Goal: Use online tool/utility: Use online tool/utility

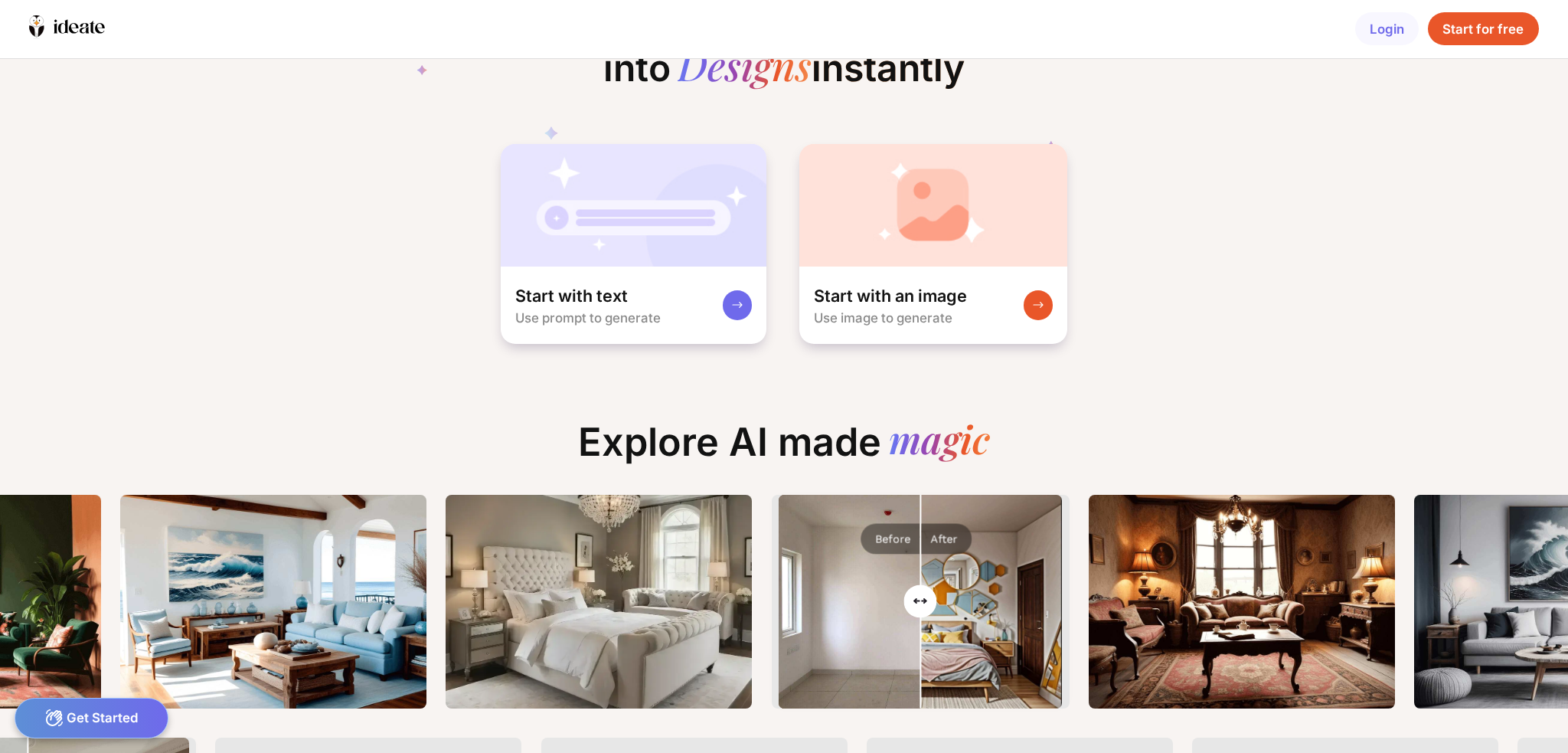
drag, startPoint x: 337, startPoint y: 294, endPoint x: 435, endPoint y: 318, distance: 100.9
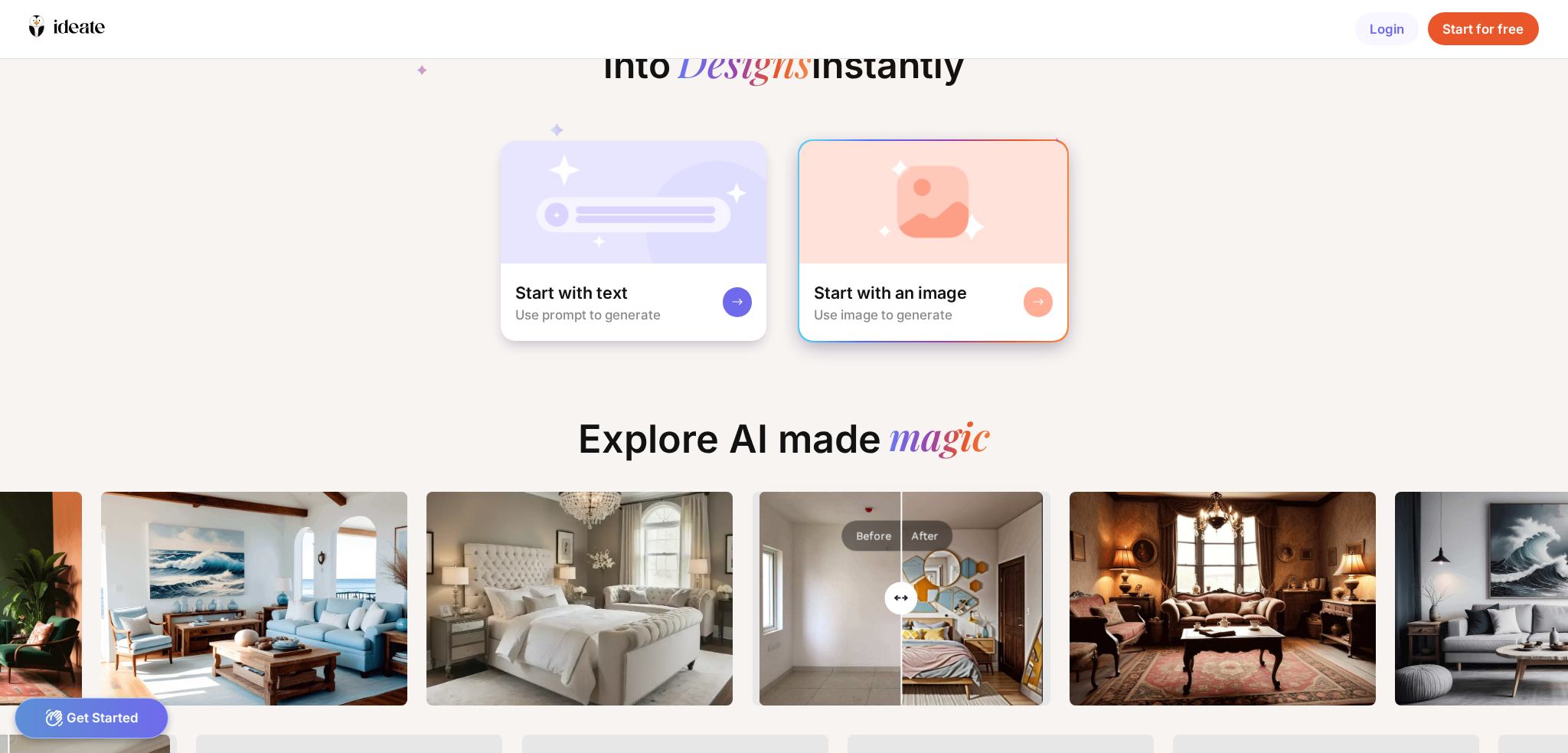
click at [996, 246] on img at bounding box center [933, 202] width 269 height 123
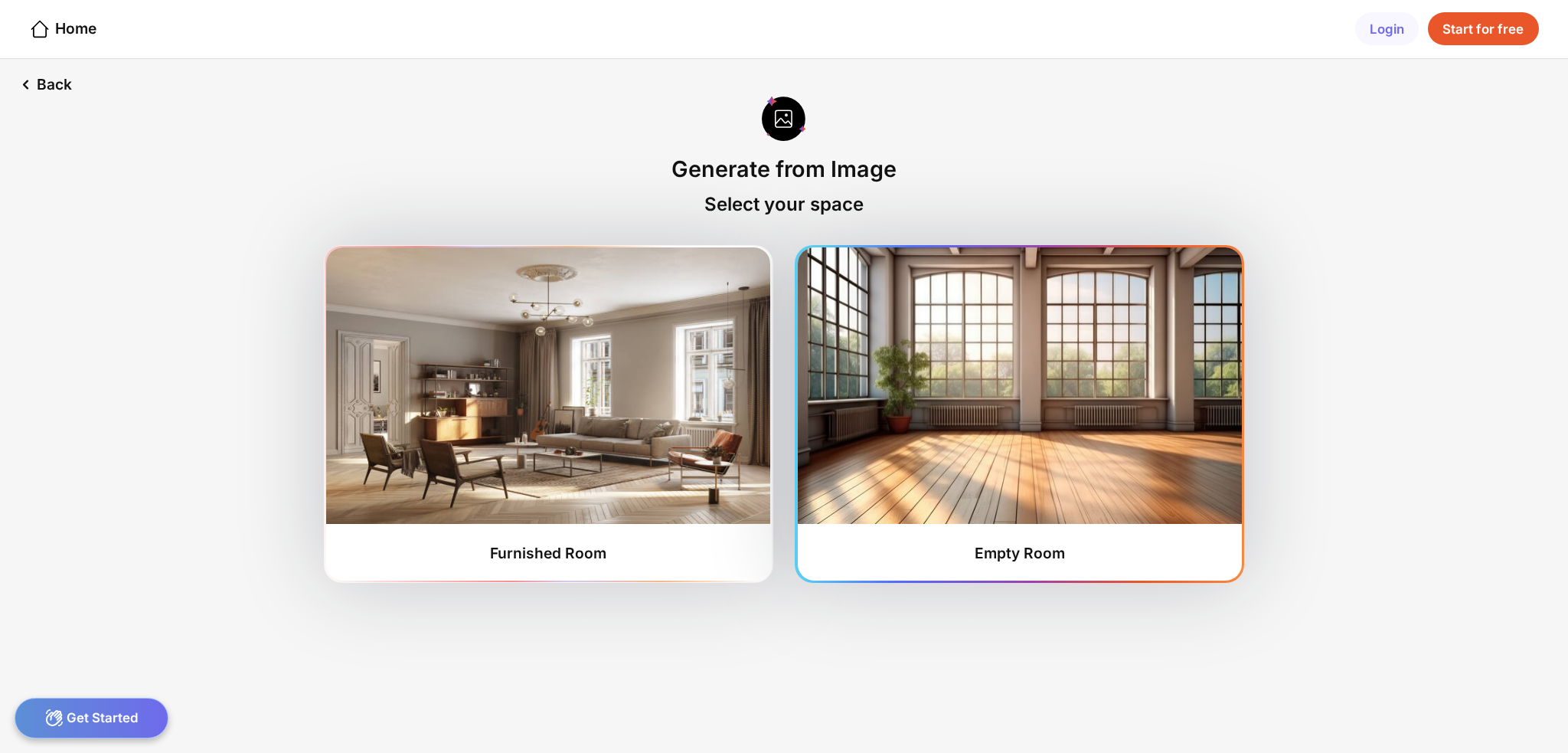
click at [912, 330] on img at bounding box center [1019, 385] width 444 height 277
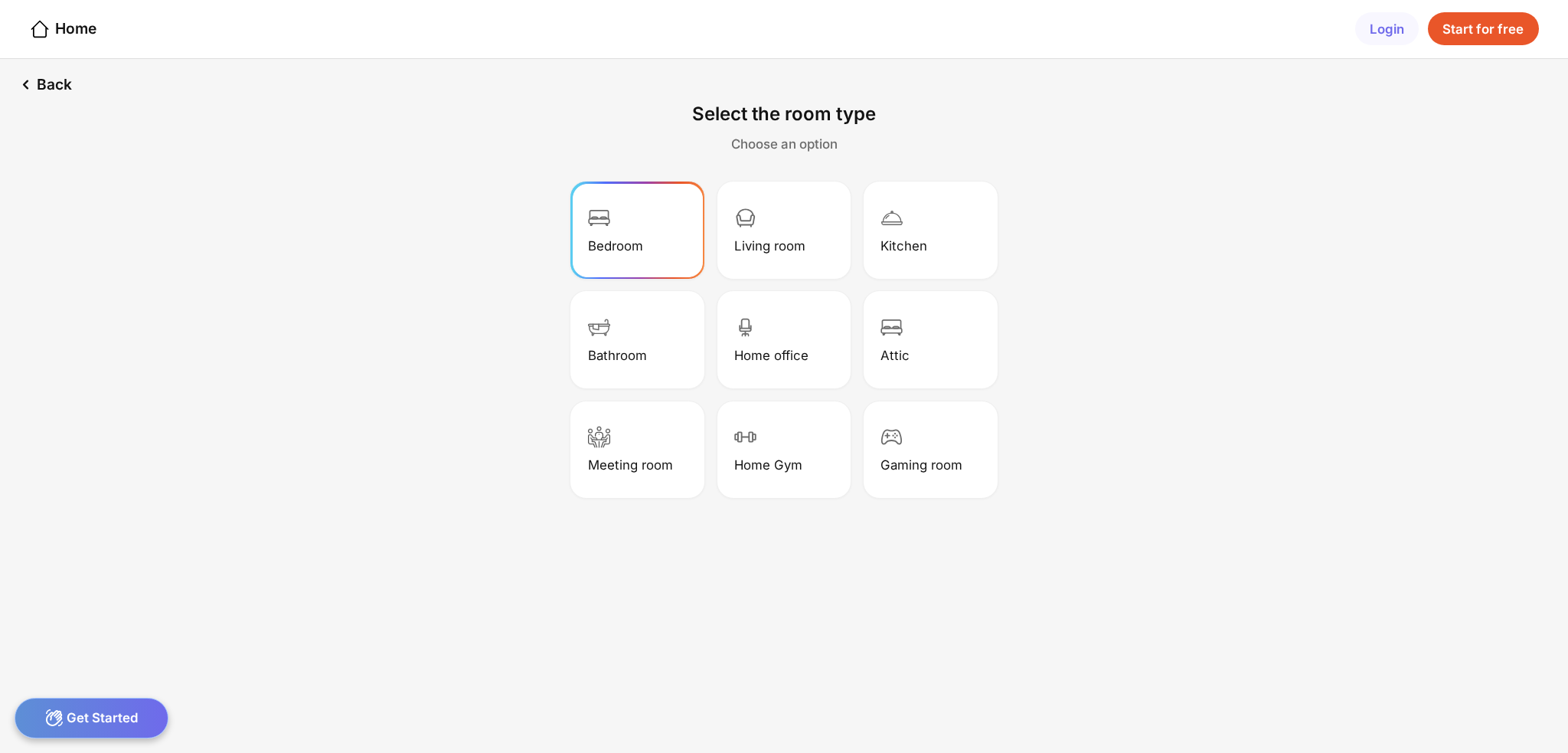
click at [620, 240] on div "Bedroom" at bounding box center [616, 246] width 55 height 15
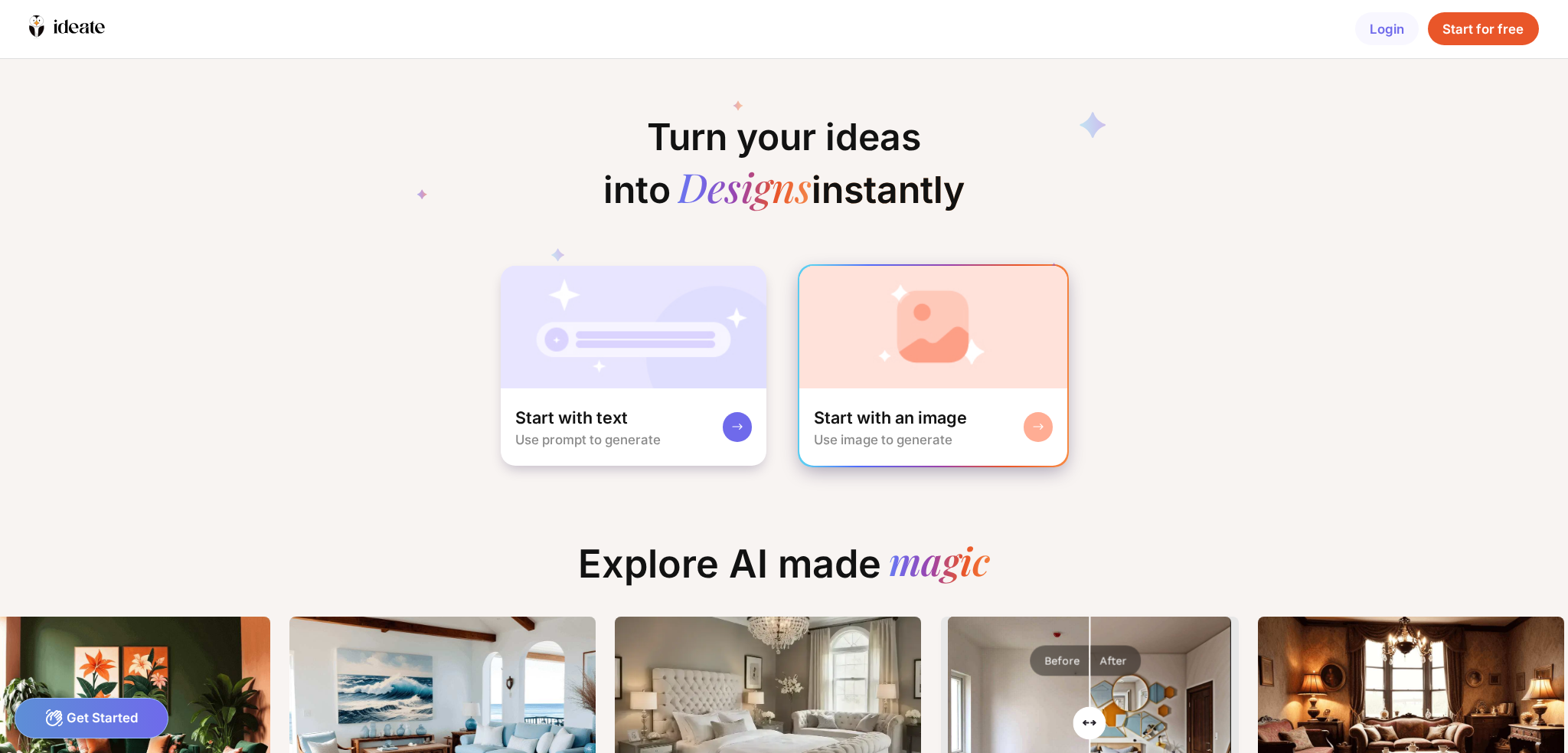
click at [848, 314] on img at bounding box center [933, 327] width 269 height 123
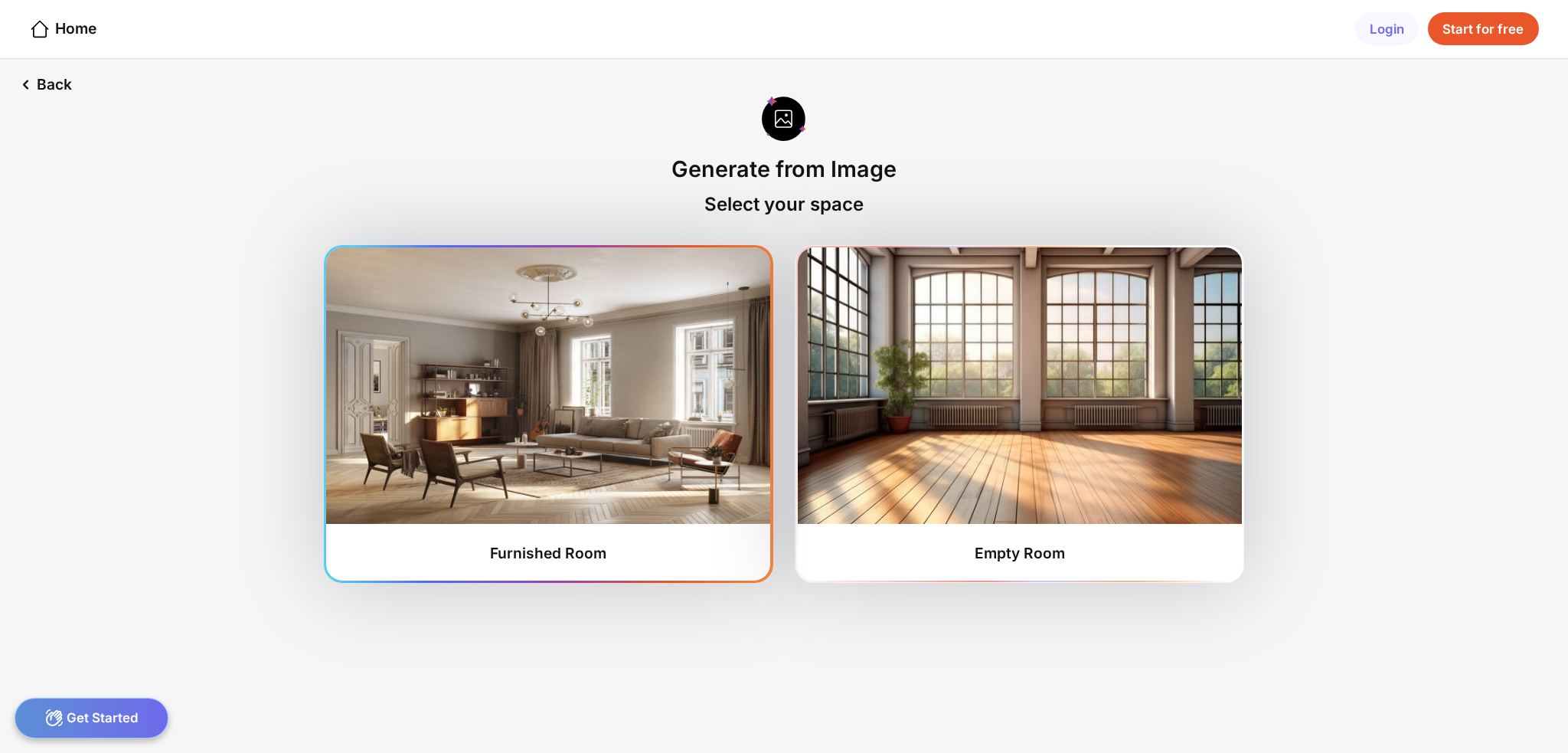
click at [601, 379] on img at bounding box center [548, 385] width 444 height 277
